Goal: Task Accomplishment & Management: Manage account settings

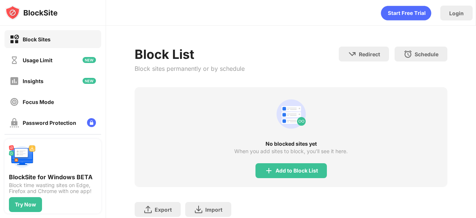
click at [315, 174] on div "Add to Block List" at bounding box center [290, 170] width 71 height 15
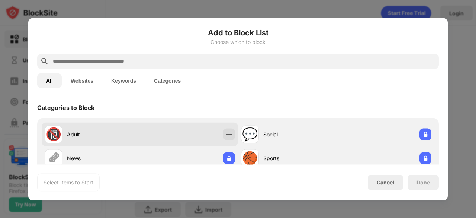
click at [225, 134] on img at bounding box center [228, 133] width 7 height 7
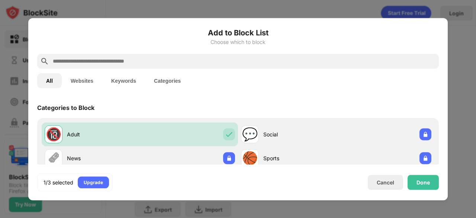
click at [433, 178] on div "Done" at bounding box center [423, 181] width 31 height 15
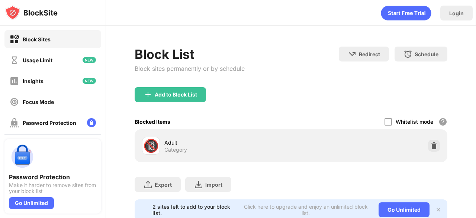
click at [430, 142] on img at bounding box center [433, 145] width 7 height 7
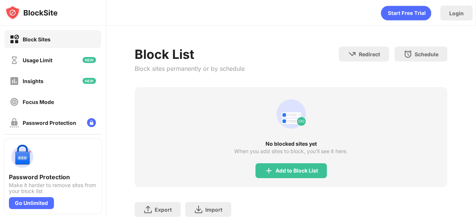
click at [299, 165] on div "Add to Block List" at bounding box center [290, 170] width 71 height 15
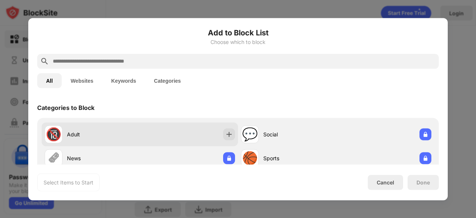
click at [229, 131] on img at bounding box center [228, 133] width 7 height 7
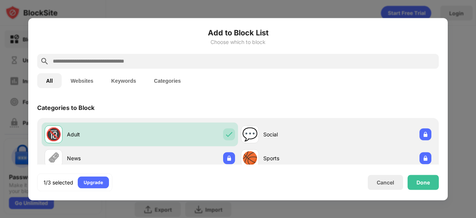
click at [428, 177] on div "Done" at bounding box center [423, 181] width 31 height 15
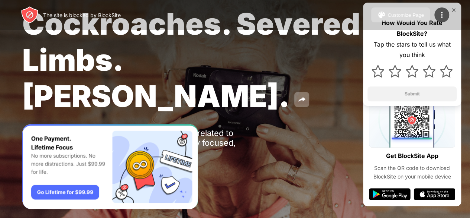
scroll to position [36, 0]
